Goal: Navigation & Orientation: Find specific page/section

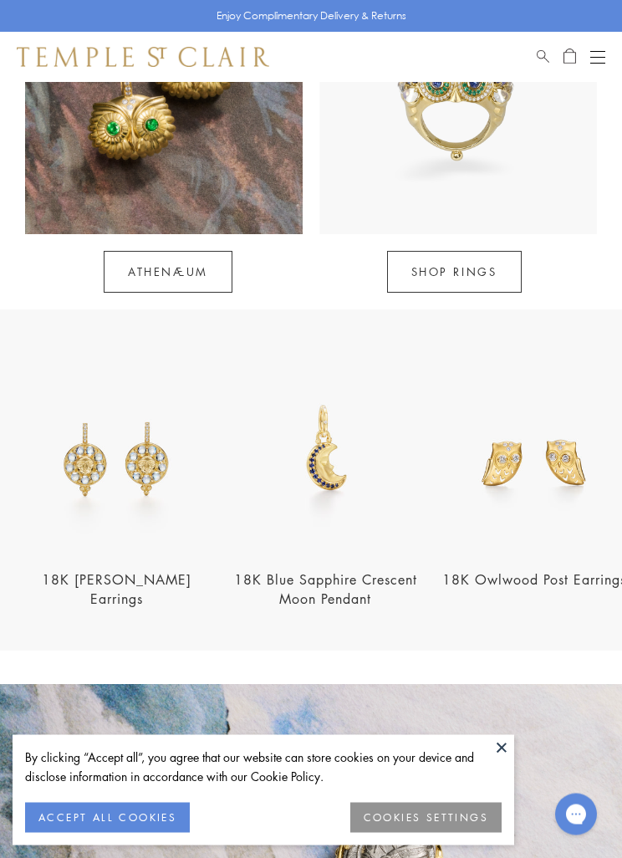
scroll to position [1164, 0]
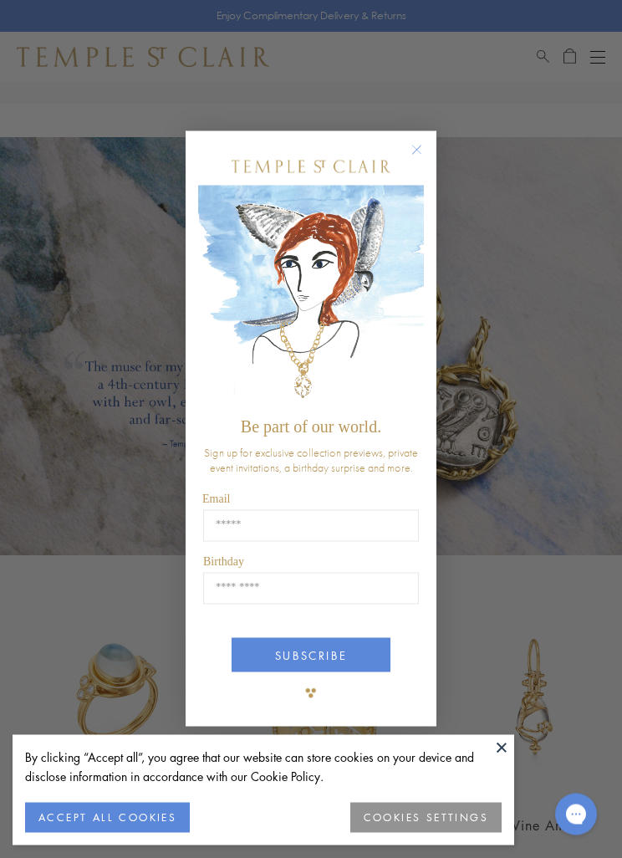
click at [418, 161] on icon "Close dialog" at bounding box center [416, 150] width 21 height 21
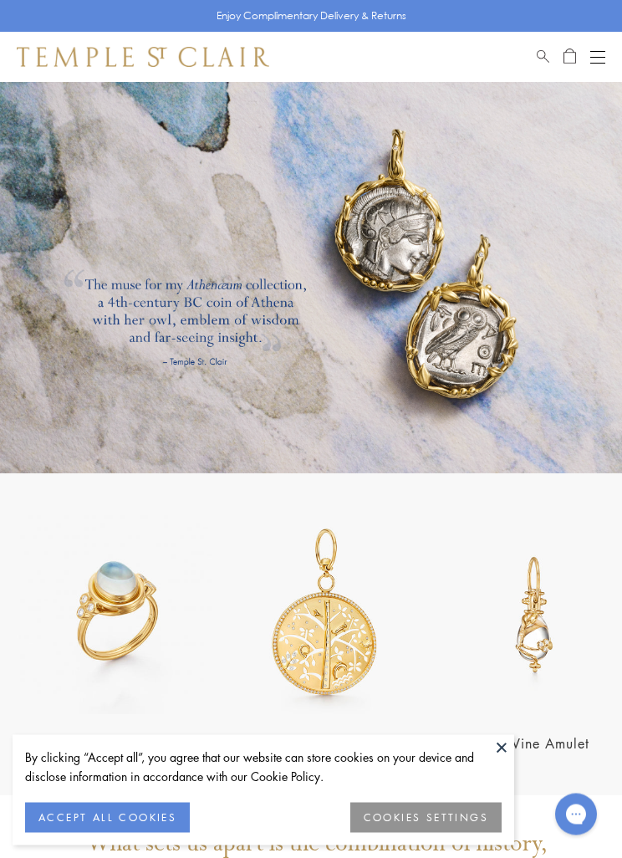
scroll to position [1773, 0]
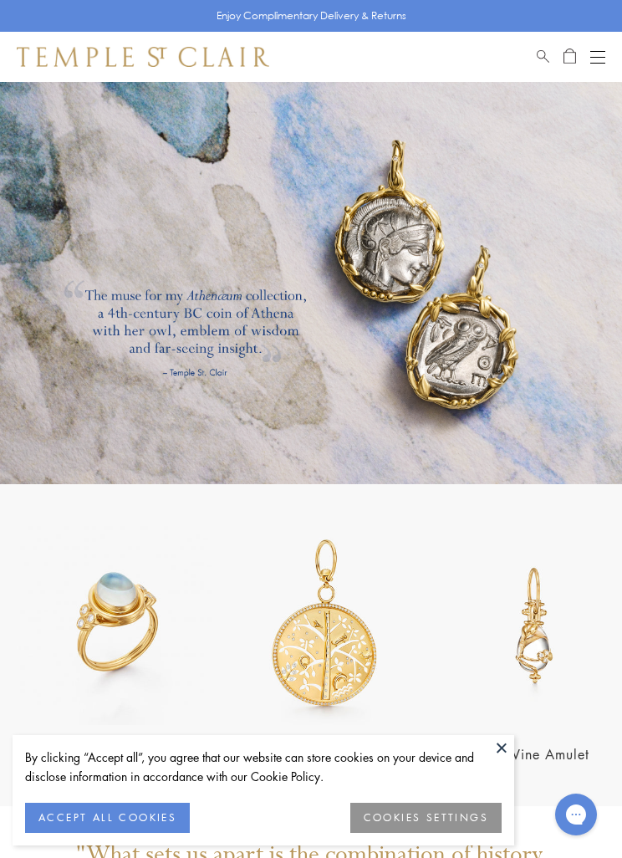
click at [603, 53] on button "Open navigation" at bounding box center [597, 57] width 15 height 20
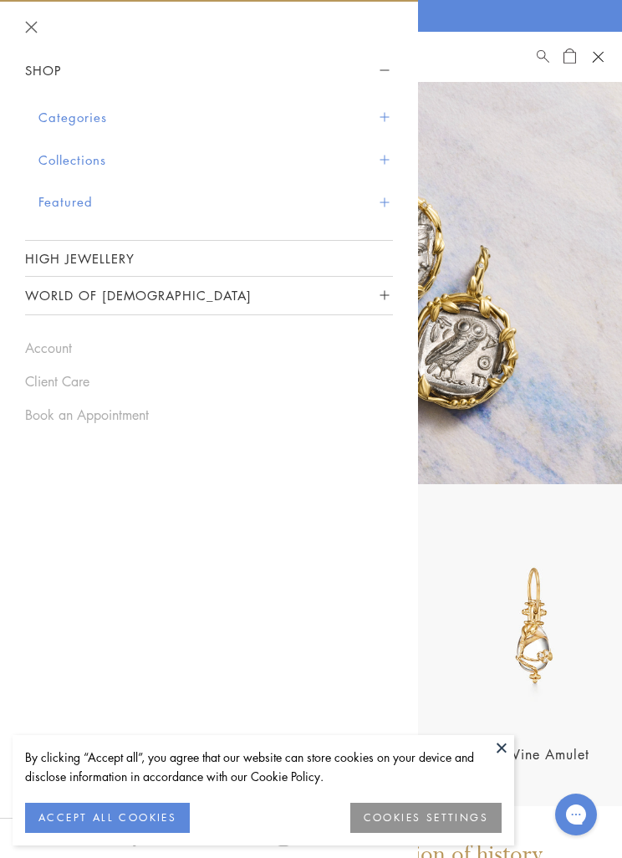
click at [389, 156] on button "Collections" at bounding box center [215, 160] width 354 height 43
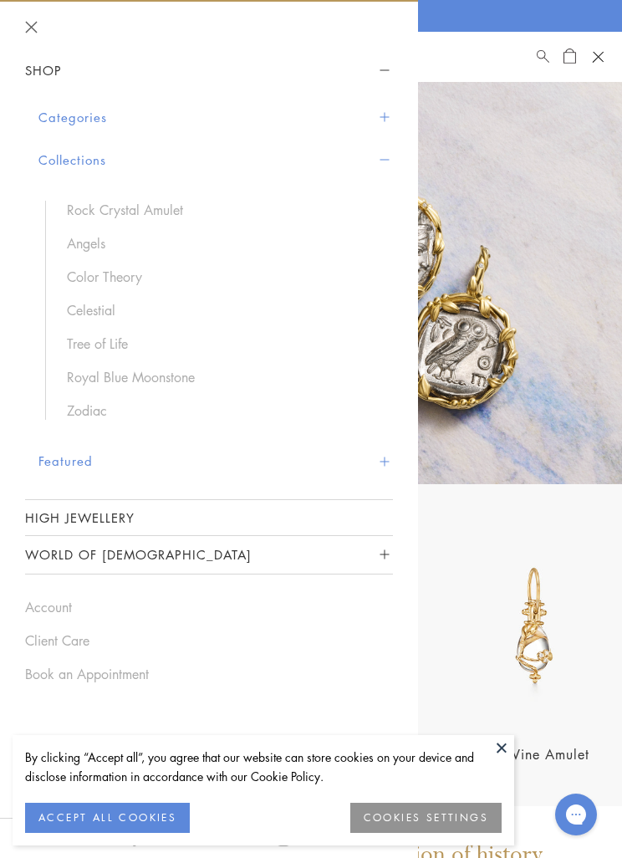
click at [385, 122] on button "Categories" at bounding box center [215, 117] width 354 height 43
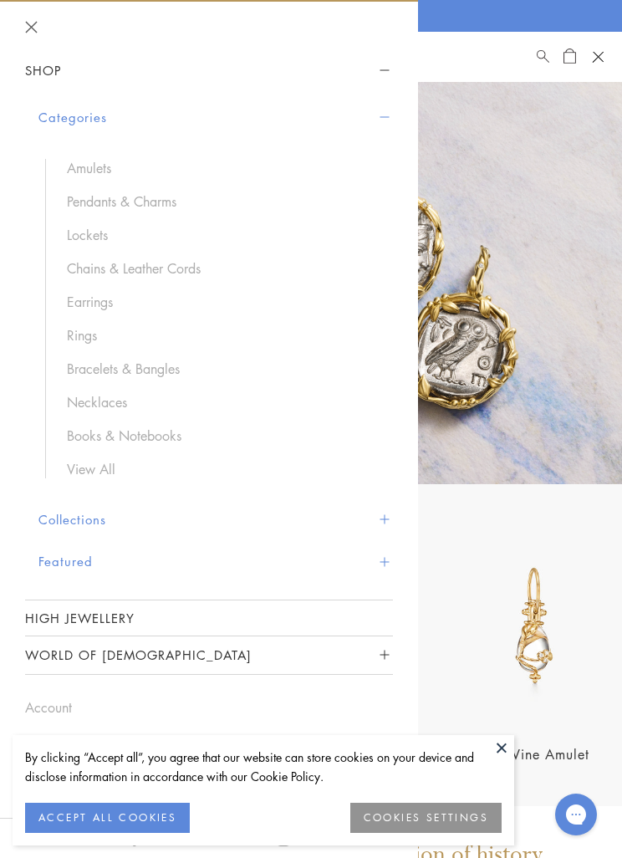
click at [382, 523] on button "Collections" at bounding box center [215, 519] width 354 height 43
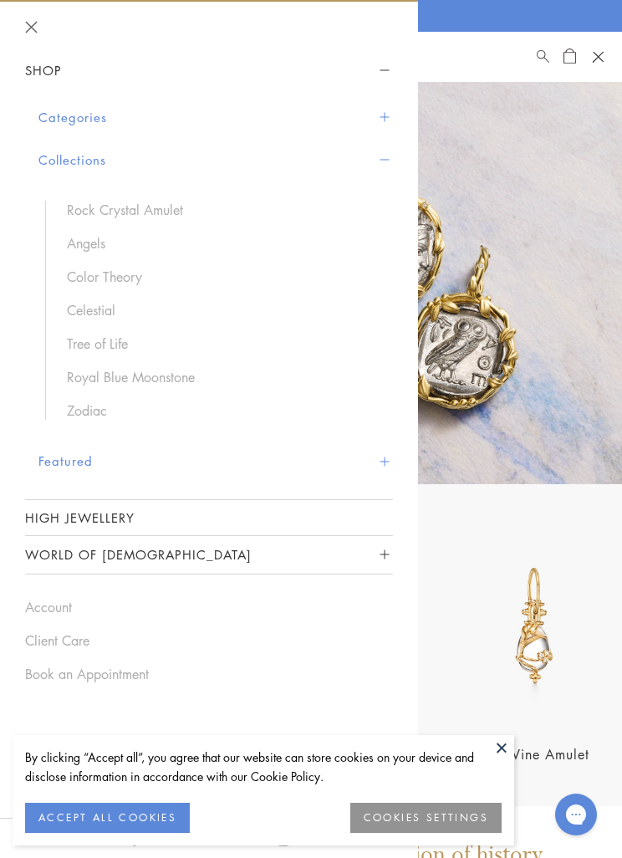
click at [120, 306] on link "Celestial" at bounding box center [221, 310] width 309 height 18
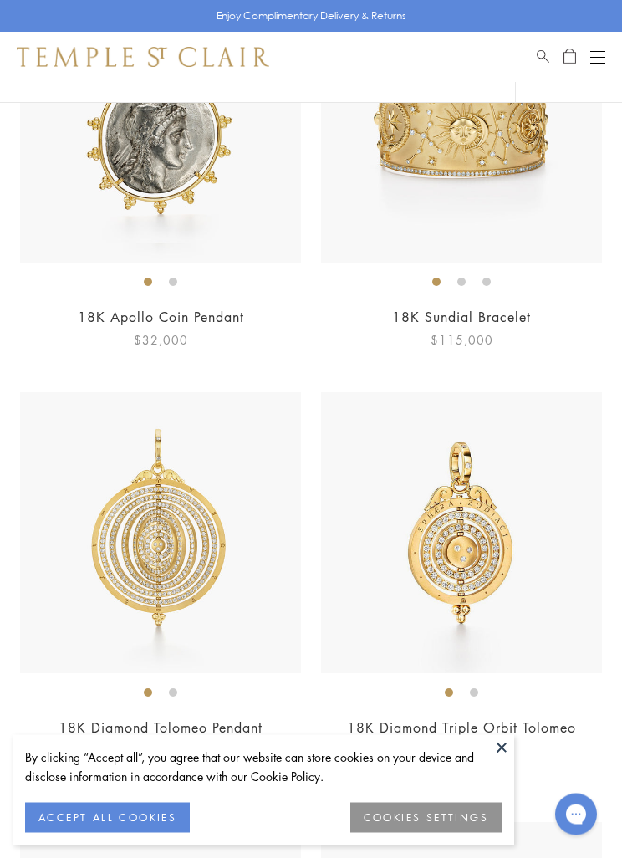
scroll to position [1272, 0]
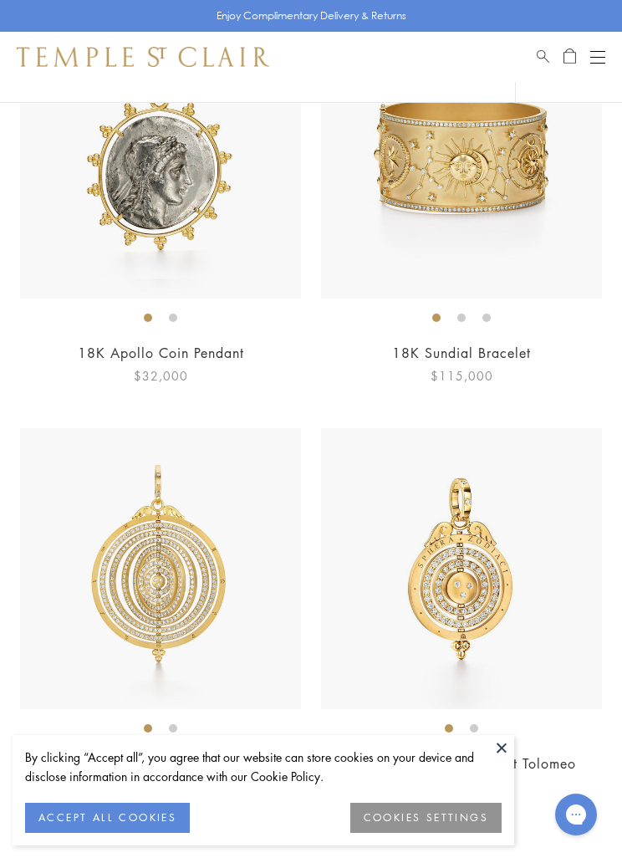
click at [604, 64] on button "Open navigation" at bounding box center [597, 57] width 15 height 20
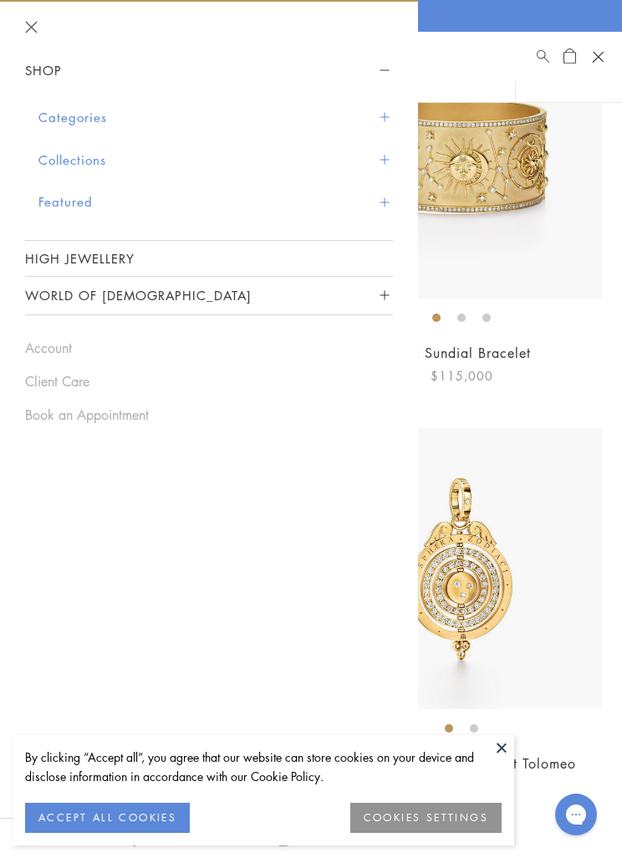
click at [384, 157] on span "Sidebar navigation" at bounding box center [384, 159] width 9 height 9
click at [382, 168] on button "Collections" at bounding box center [215, 160] width 354 height 43
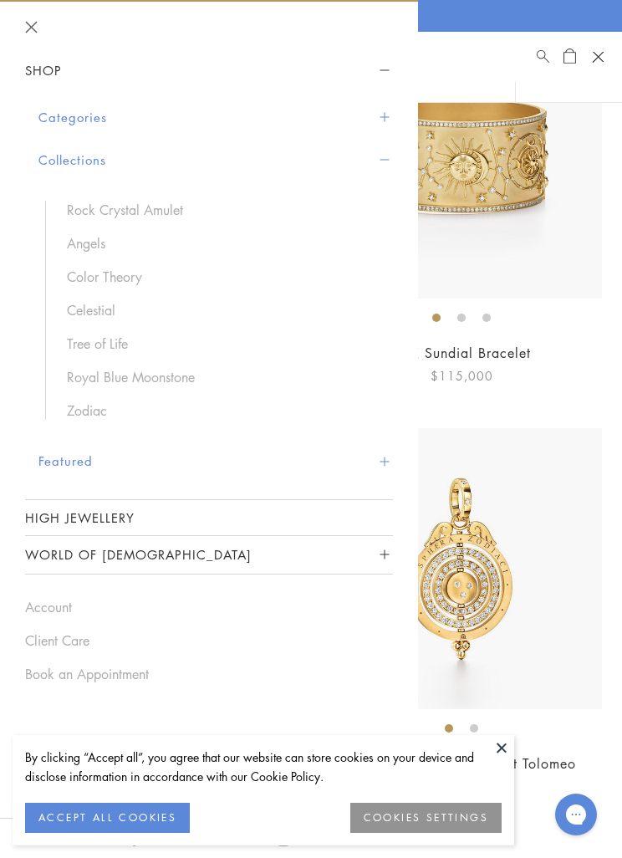
click at [112, 348] on link "Tree of Life" at bounding box center [221, 343] width 309 height 18
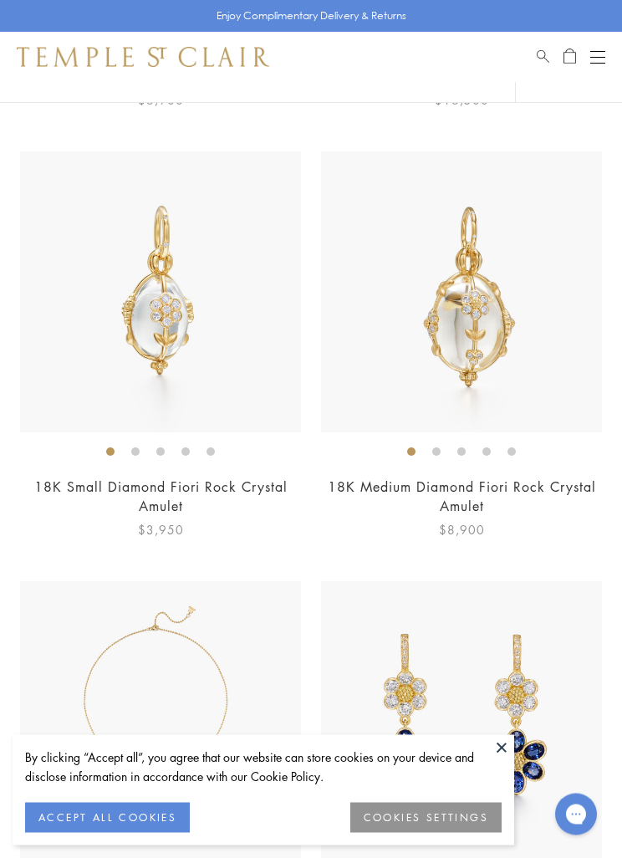
scroll to position [10159, 0]
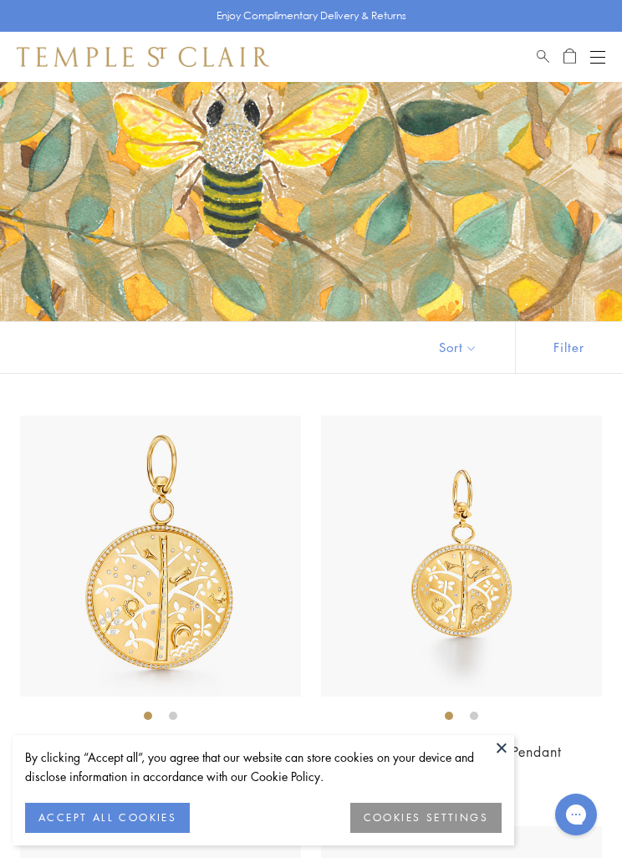
scroll to position [54, 0]
